Goal: Task Accomplishment & Management: Manage account settings

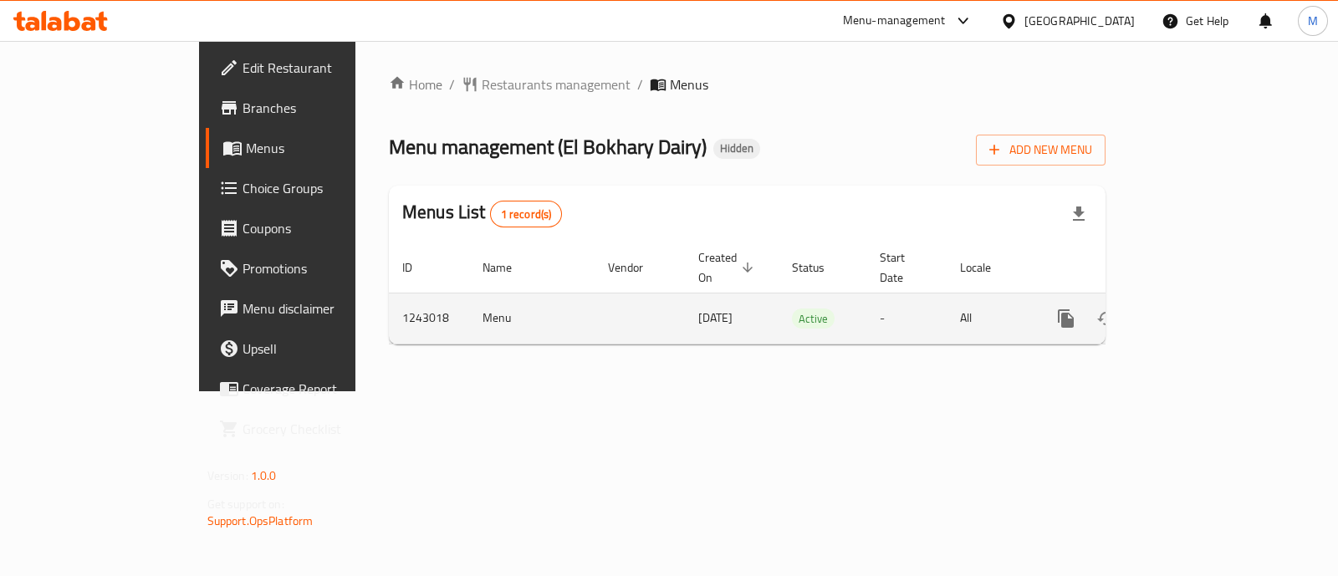
click at [1207, 299] on div "enhanced table" at bounding box center [1126, 319] width 161 height 40
click at [1197, 309] on icon "enhanced table" at bounding box center [1187, 319] width 20 height 20
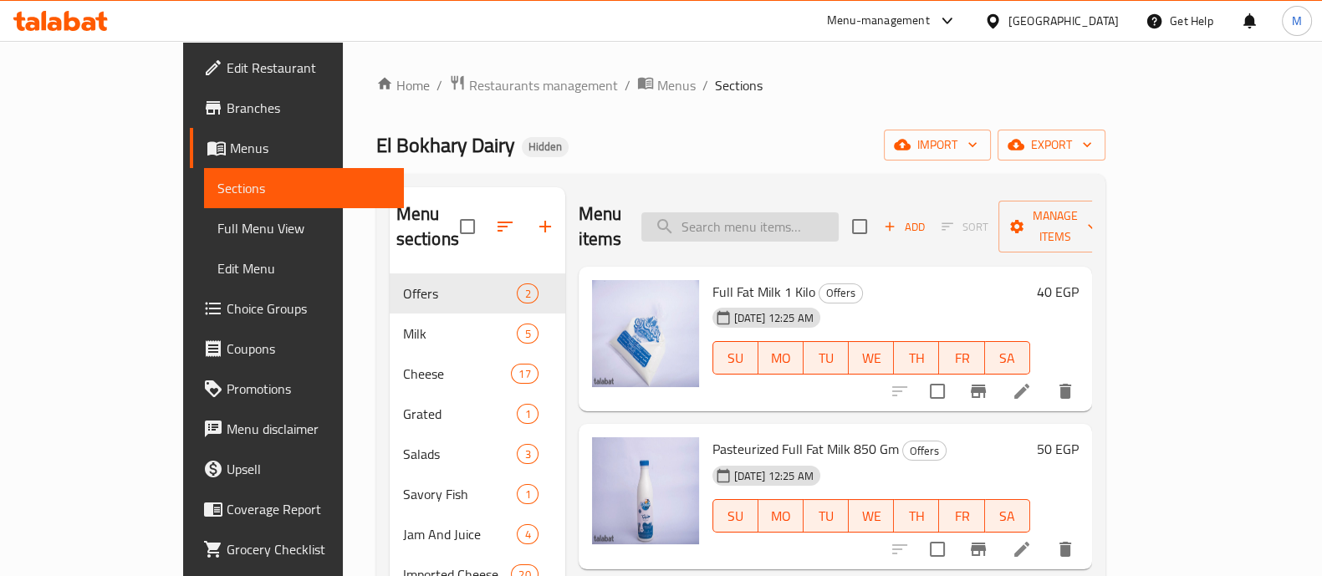
click at [767, 212] on input "search" at bounding box center [739, 226] width 197 height 29
paste input "رنجة مخلية 250 جرام"
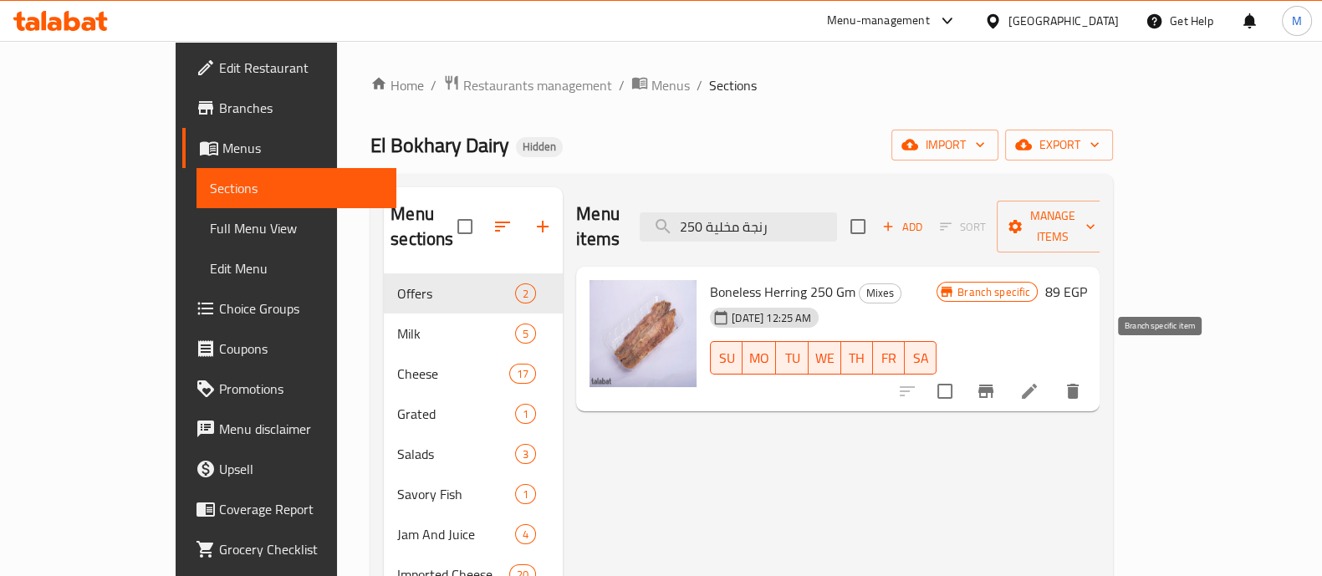
type input "رنجة مخلية 250"
click at [993, 385] on icon "Branch-specific-item" at bounding box center [985, 391] width 15 height 13
drag, startPoint x: 1220, startPoint y: 274, endPoint x: 1274, endPoint y: 268, distance: 54.8
click at [1100, 268] on div "Boneless [PERSON_NAME] 250 Gm Mixes [DATE] 12:25 AM SU MO TU WE TH FR [PERSON_N…" at bounding box center [838, 340] width 524 height 146
click at [746, 231] on div "Menu items رنجة مخلية 250 Add Sort Manage items" at bounding box center [838, 226] width 524 height 79
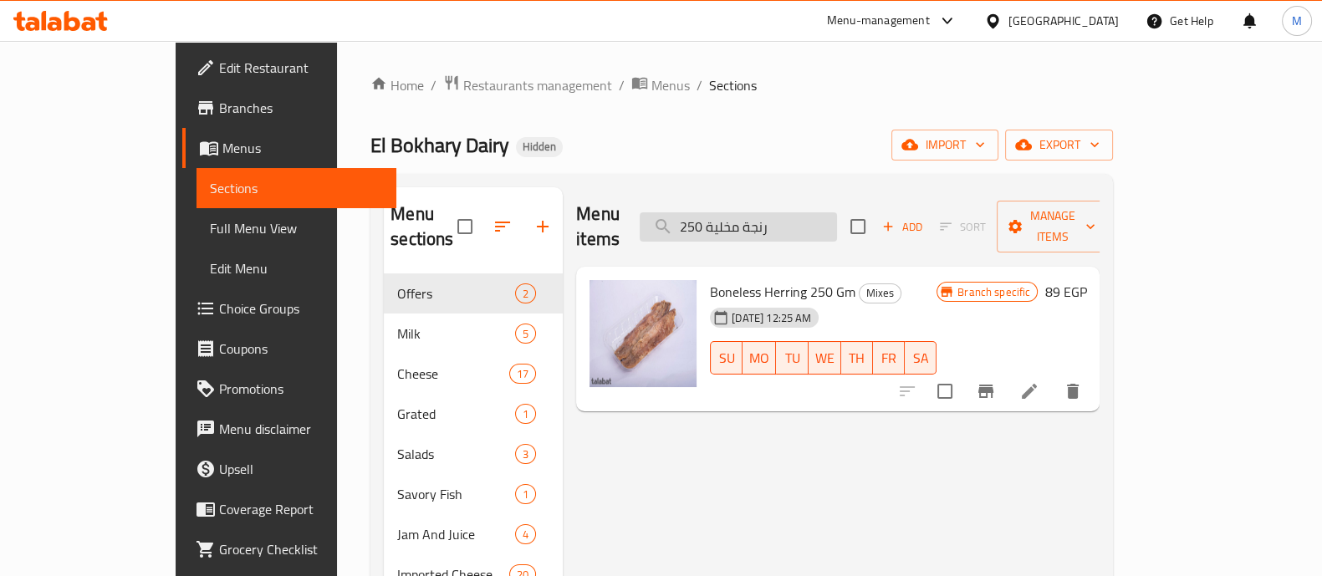
click at [765, 217] on input "رنجة مخلية 250" at bounding box center [738, 226] width 197 height 29
paste input "كاستر سادة"
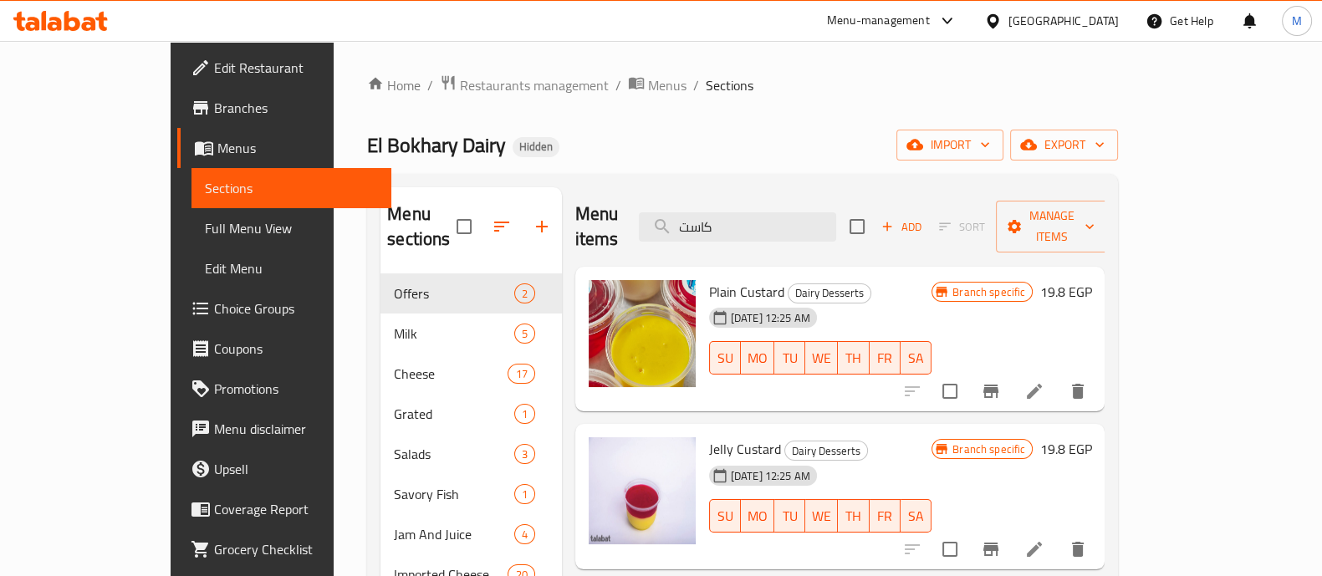
type input "كاست"
drag, startPoint x: 1210, startPoint y: 263, endPoint x: 1246, endPoint y: 263, distance: 36.0
click at [1091, 280] on h6 "19.8 EGP" at bounding box center [1065, 291] width 52 height 23
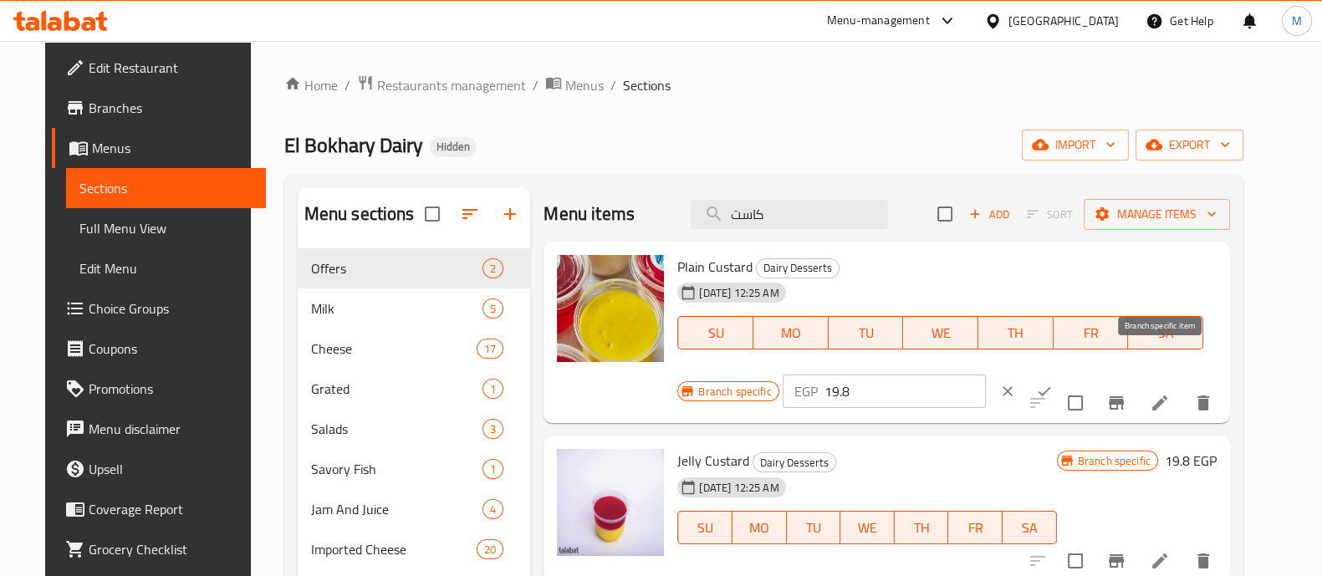
click at [1124, 396] on icon "Branch-specific-item" at bounding box center [1116, 402] width 15 height 13
